Goal: Navigation & Orientation: Find specific page/section

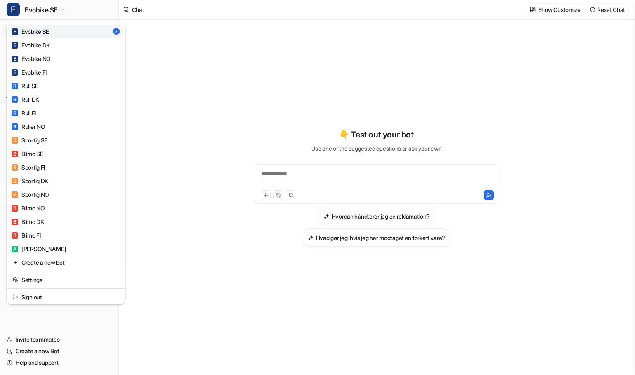
click at [299, 177] on div "**********" at bounding box center [317, 187] width 635 height 375
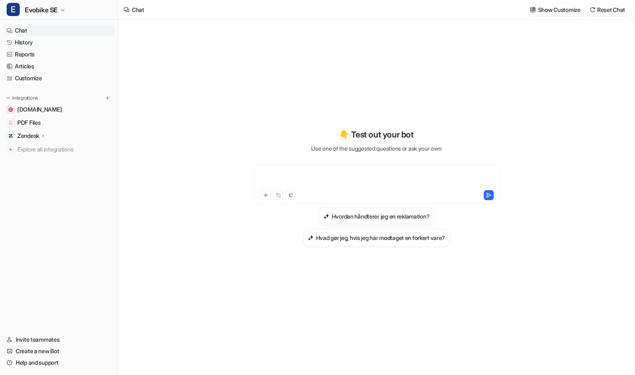
click at [275, 174] on div at bounding box center [376, 179] width 241 height 19
paste div
click at [264, 196] on icon at bounding box center [266, 195] width 6 height 6
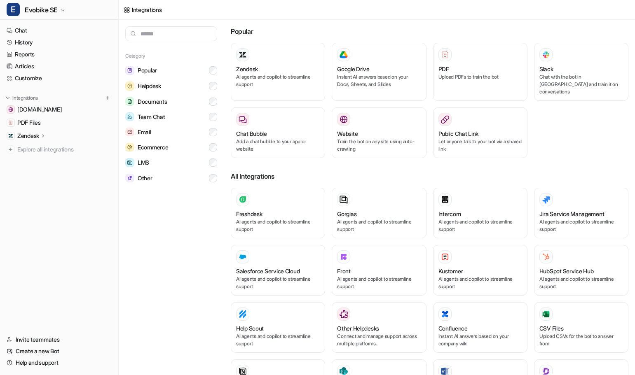
click at [143, 8] on div "Integrations" at bounding box center [147, 9] width 30 height 9
click at [93, 9] on button "E Evobike SE" at bounding box center [59, 10] width 118 height 20
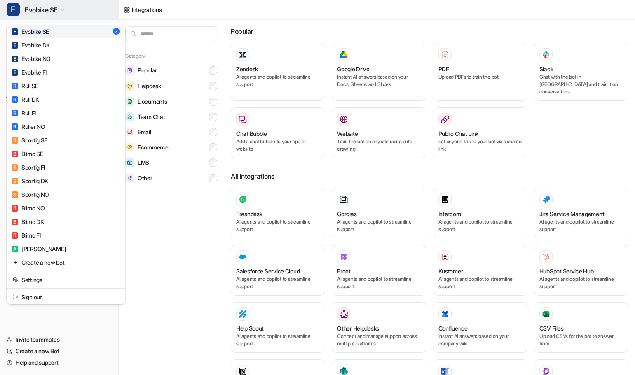
click at [92, 11] on button "E Evobike SE" at bounding box center [59, 10] width 118 height 20
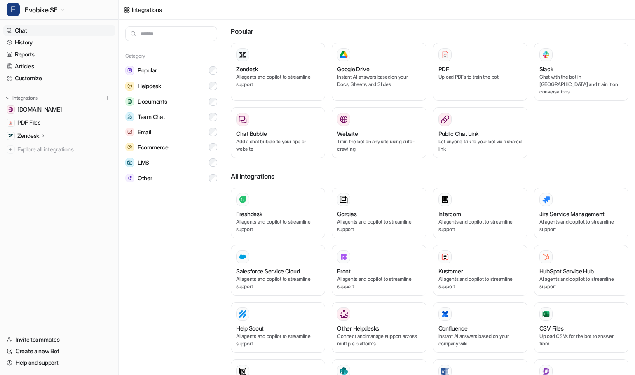
click at [28, 28] on link "Chat" at bounding box center [59, 31] width 112 height 12
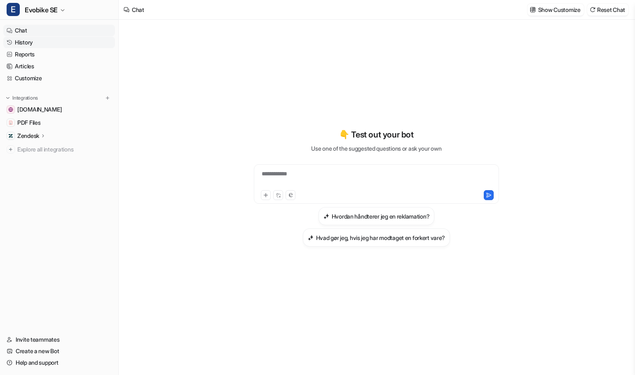
click at [28, 43] on link "History" at bounding box center [59, 43] width 112 height 12
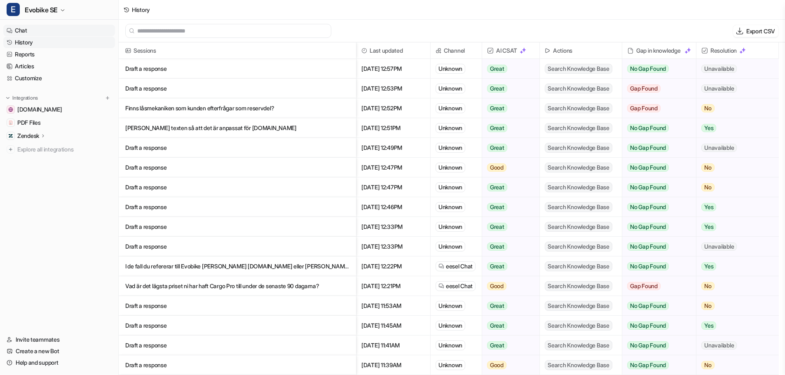
click at [37, 27] on link "Chat" at bounding box center [59, 31] width 112 height 12
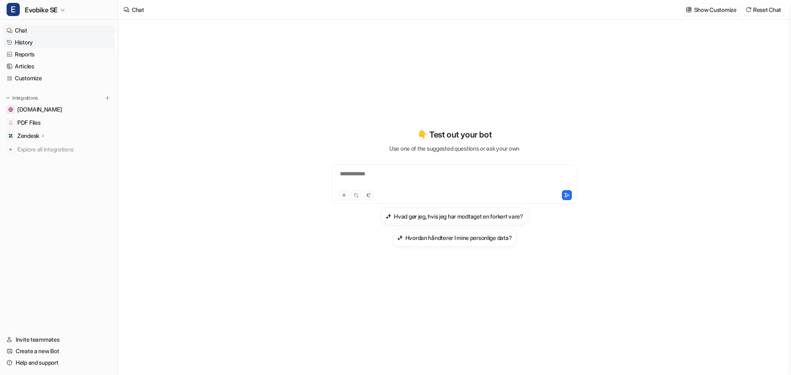
click at [30, 43] on link "History" at bounding box center [59, 43] width 112 height 12
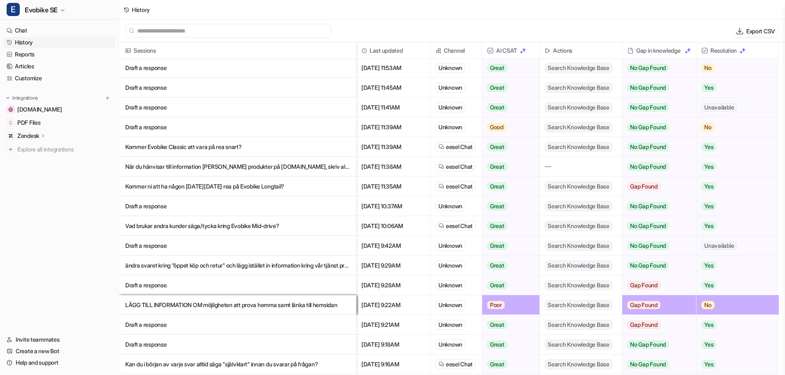
scroll to position [252, 0]
